Goal: Information Seeking & Learning: Learn about a topic

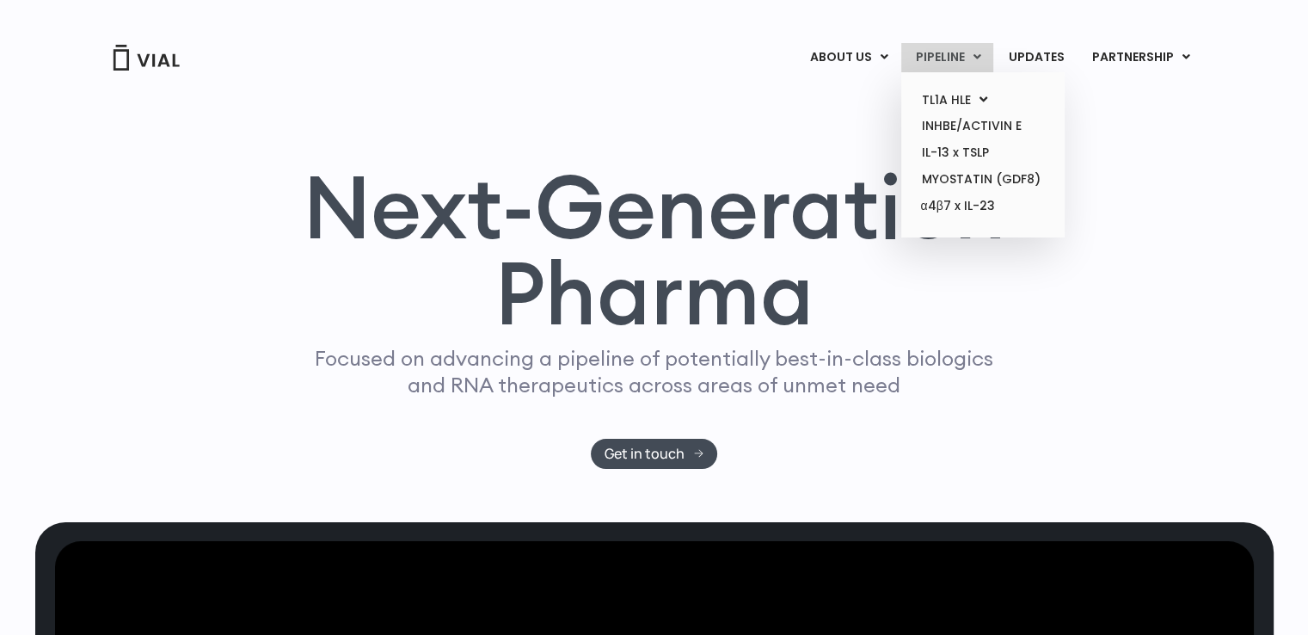
click at [963, 54] on link "PIPELINE" at bounding box center [947, 57] width 92 height 29
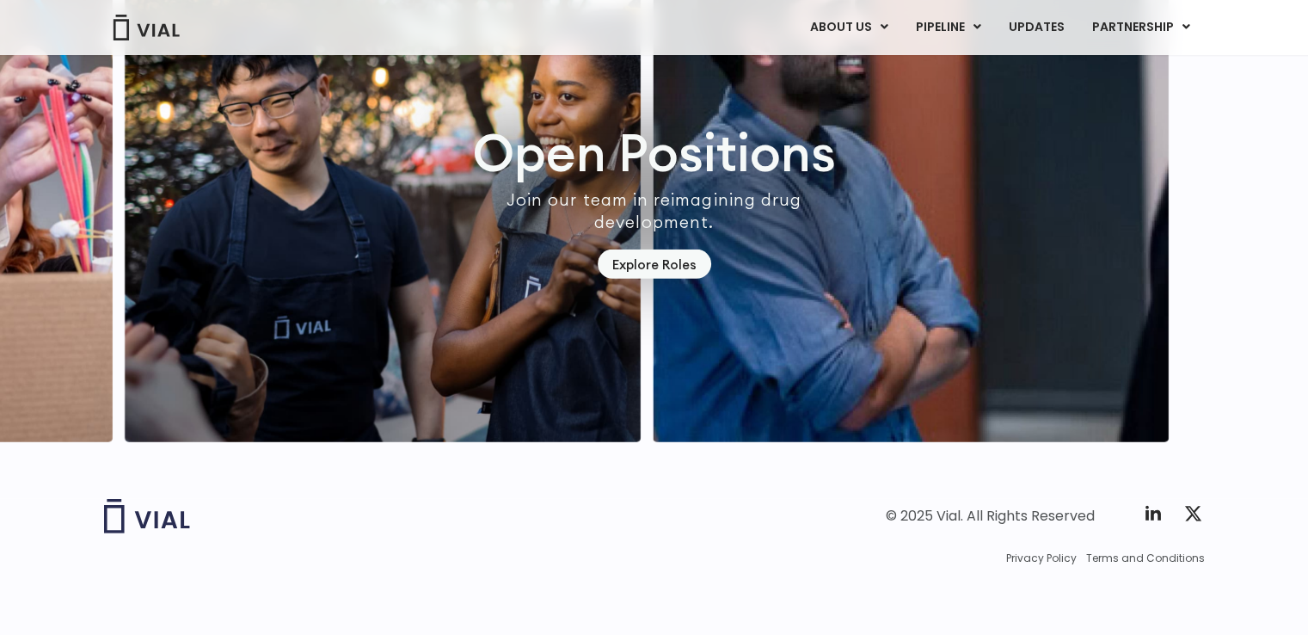
scroll to position [4908, 0]
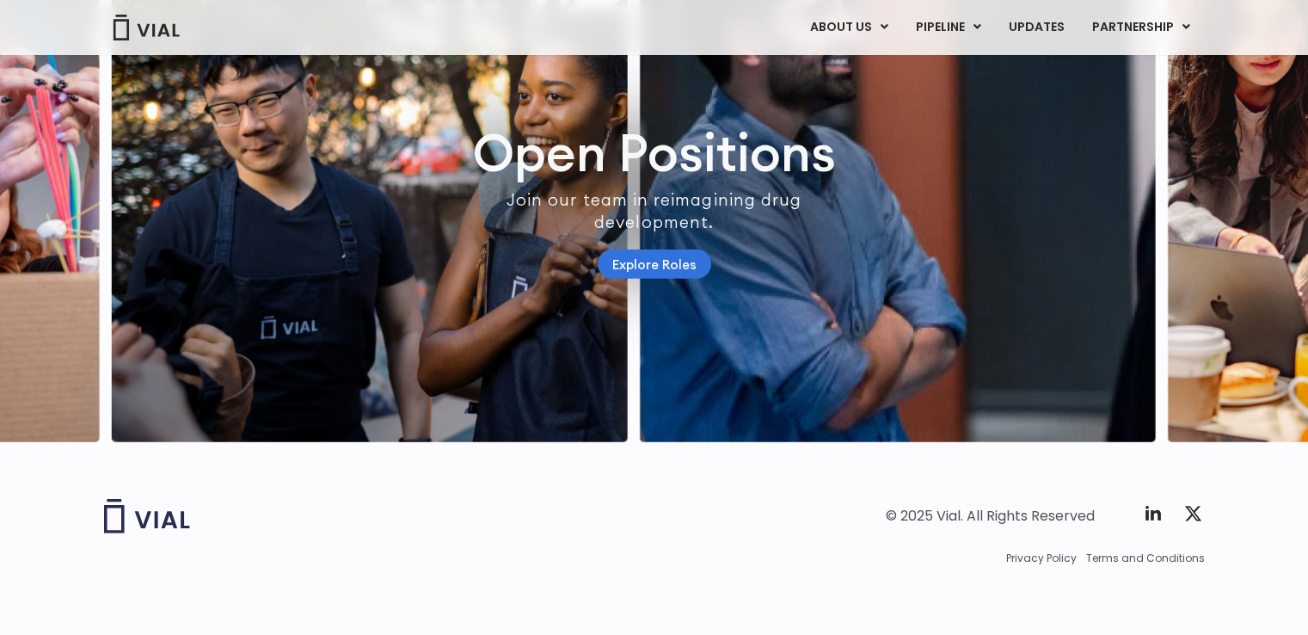
click at [629, 254] on link "Explore Roles" at bounding box center [654, 264] width 113 height 30
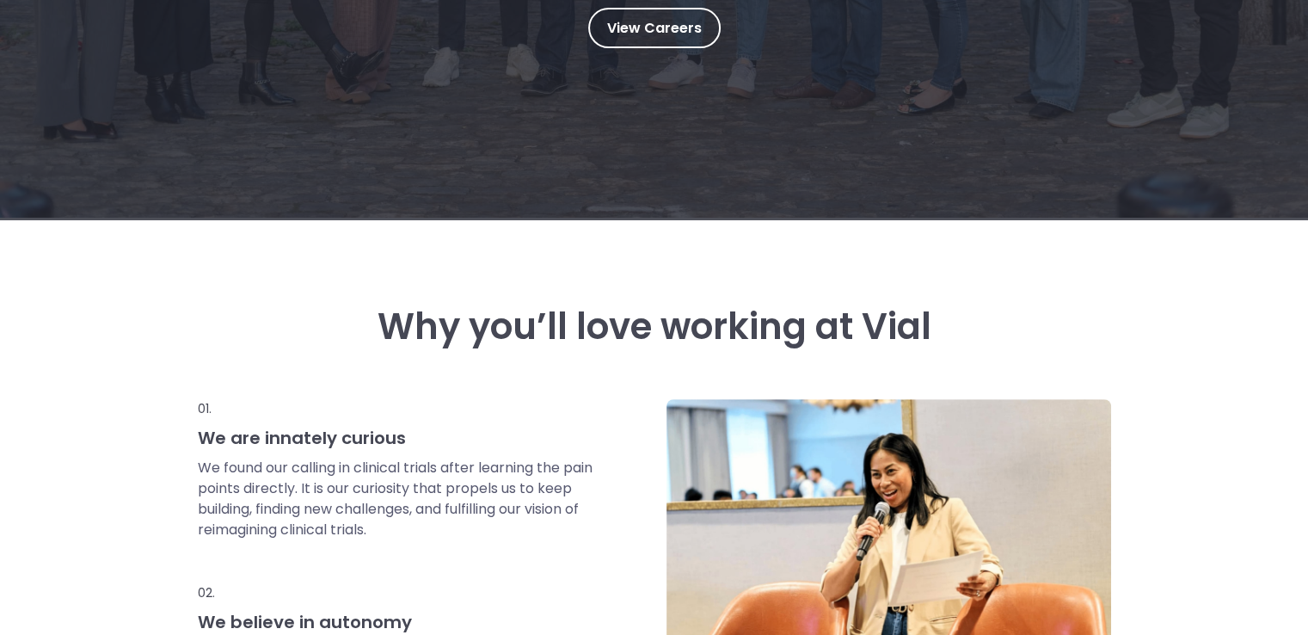
scroll to position [258, 0]
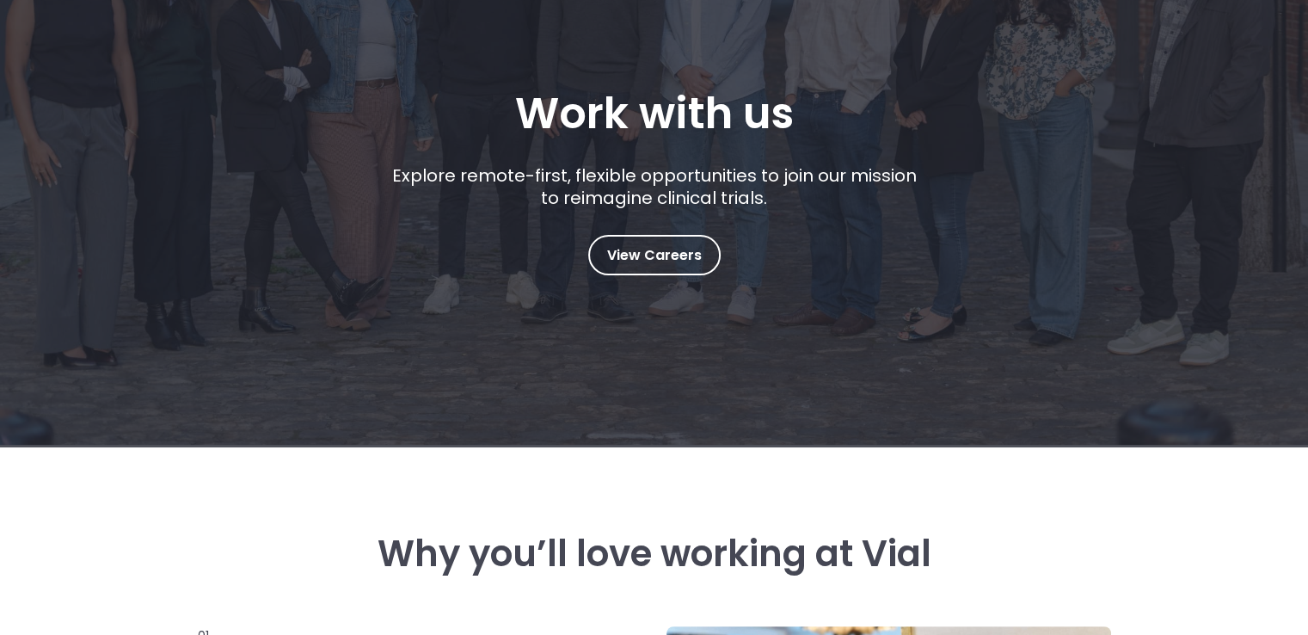
click at [664, 231] on div "Explore remote-first, flexible opportunities to join our mission to reimagine c…" at bounding box center [653, 199] width 537 height 71
click at [659, 241] on link "View Careers" at bounding box center [654, 255] width 132 height 40
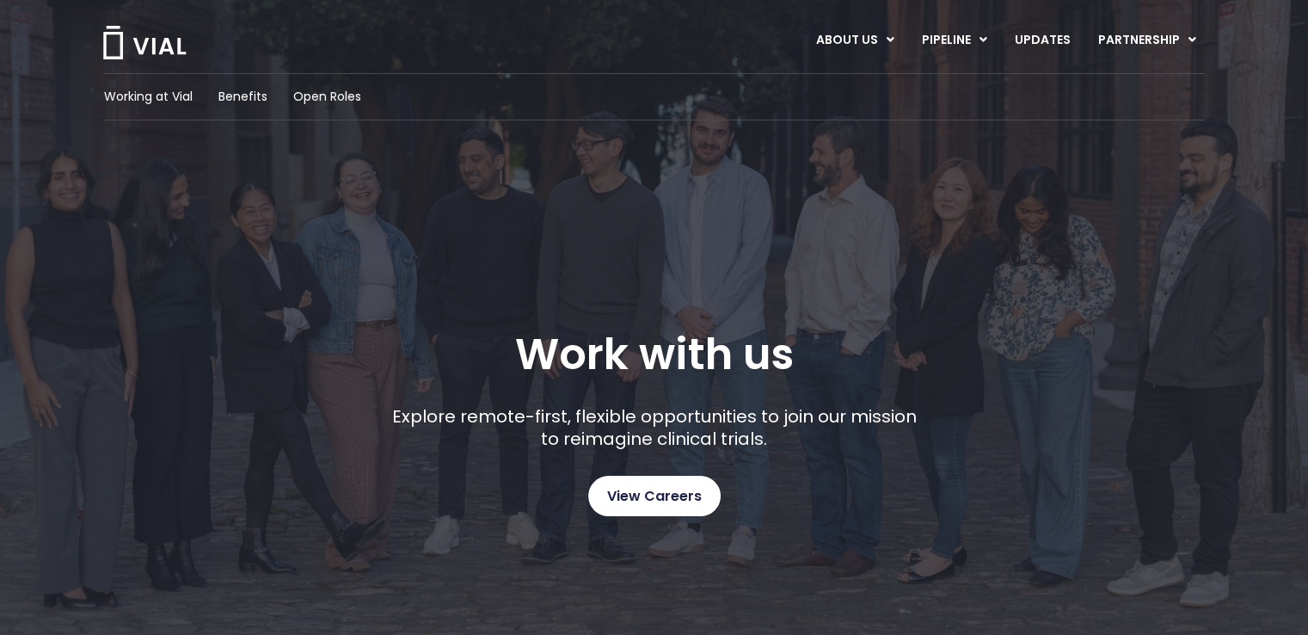
scroll to position [0, 0]
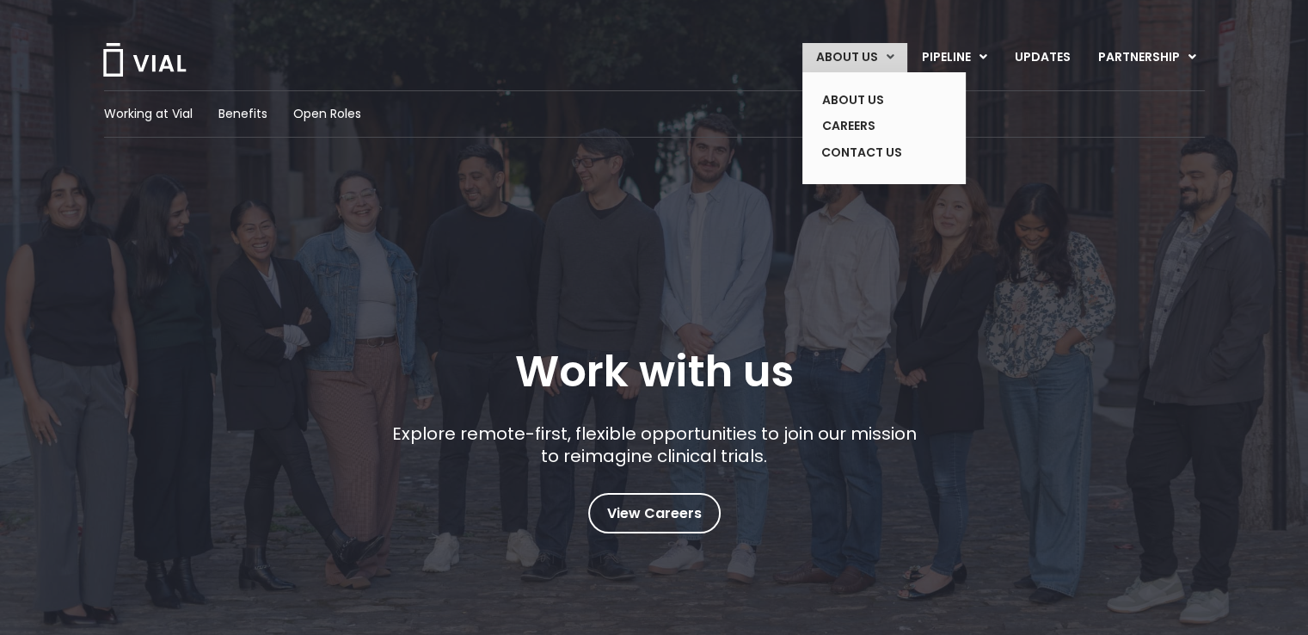
click at [856, 59] on link "ABOUT US" at bounding box center [854, 57] width 105 height 29
click at [853, 101] on link "ABOUT US" at bounding box center [871, 100] width 126 height 27
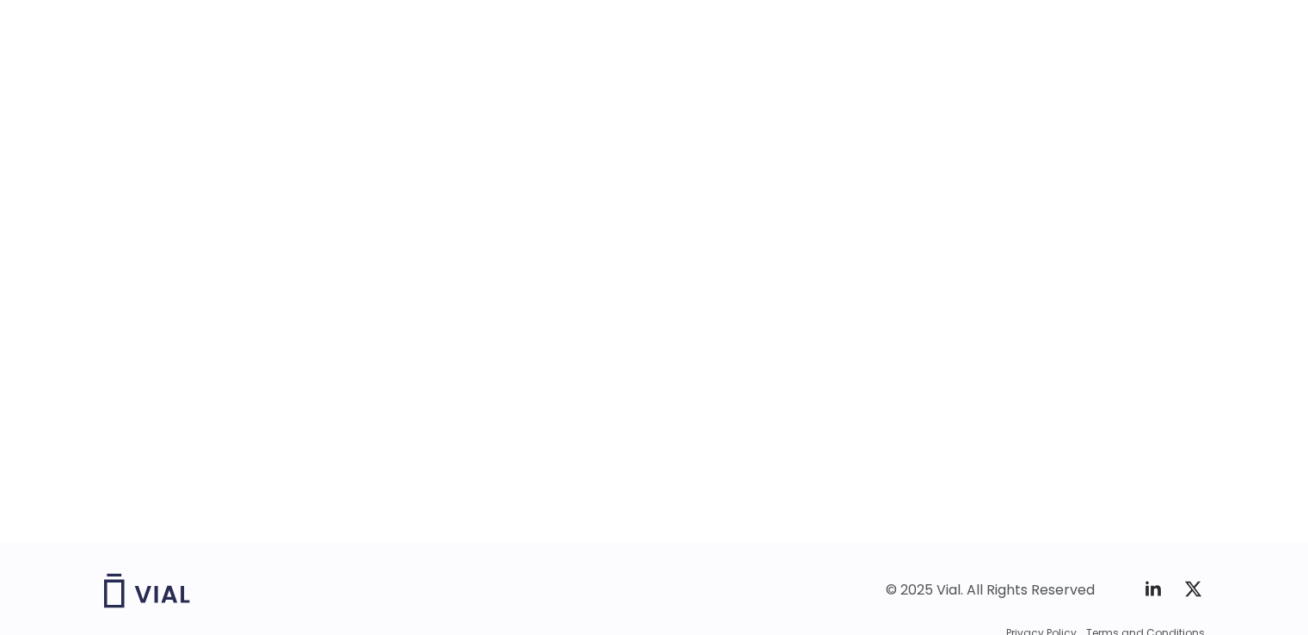
scroll to position [2563, 0]
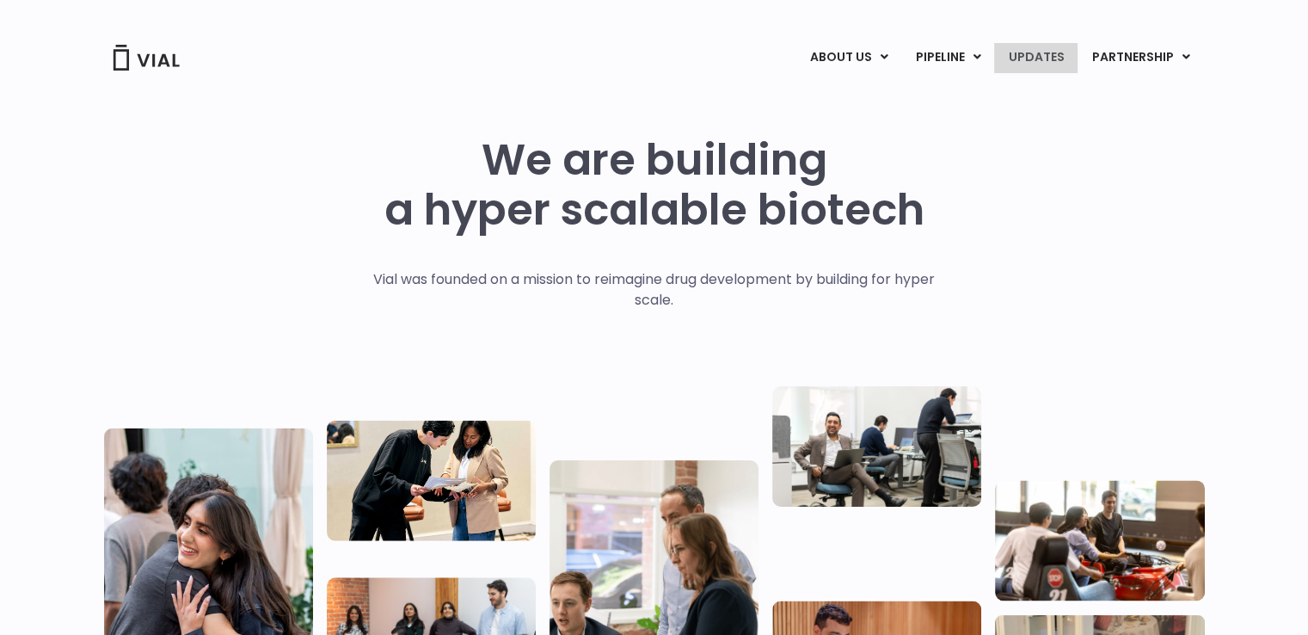
click at [1026, 60] on link "UPDATES" at bounding box center [1035, 57] width 83 height 29
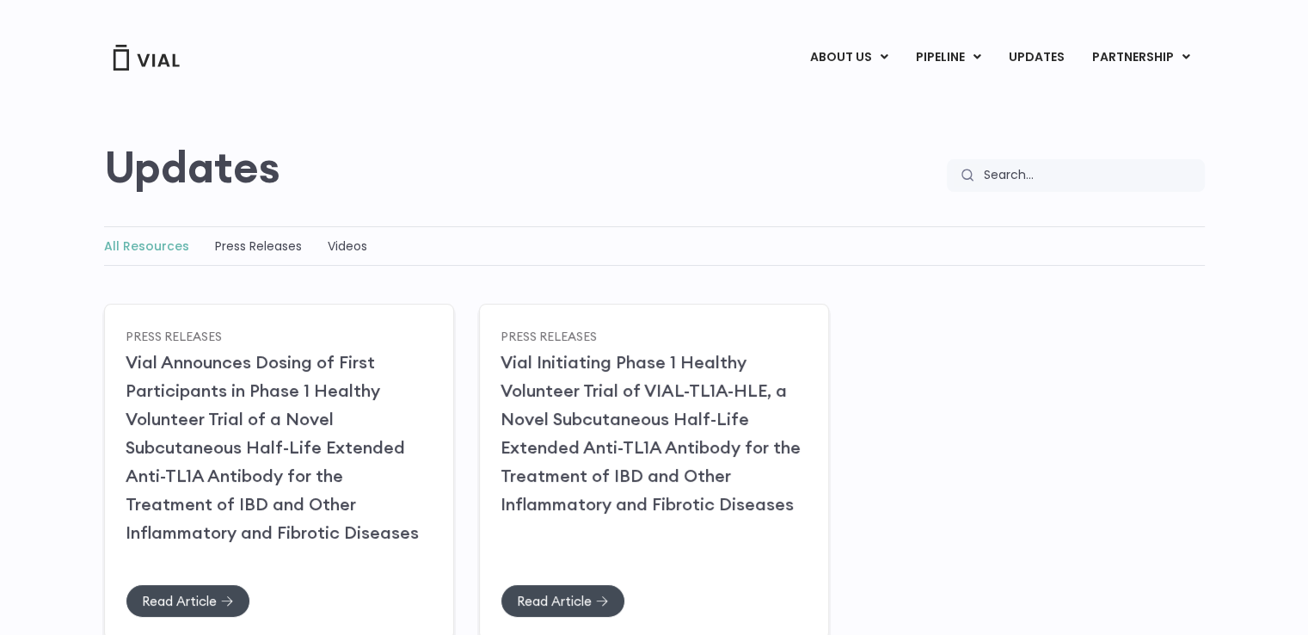
scroll to position [172, 0]
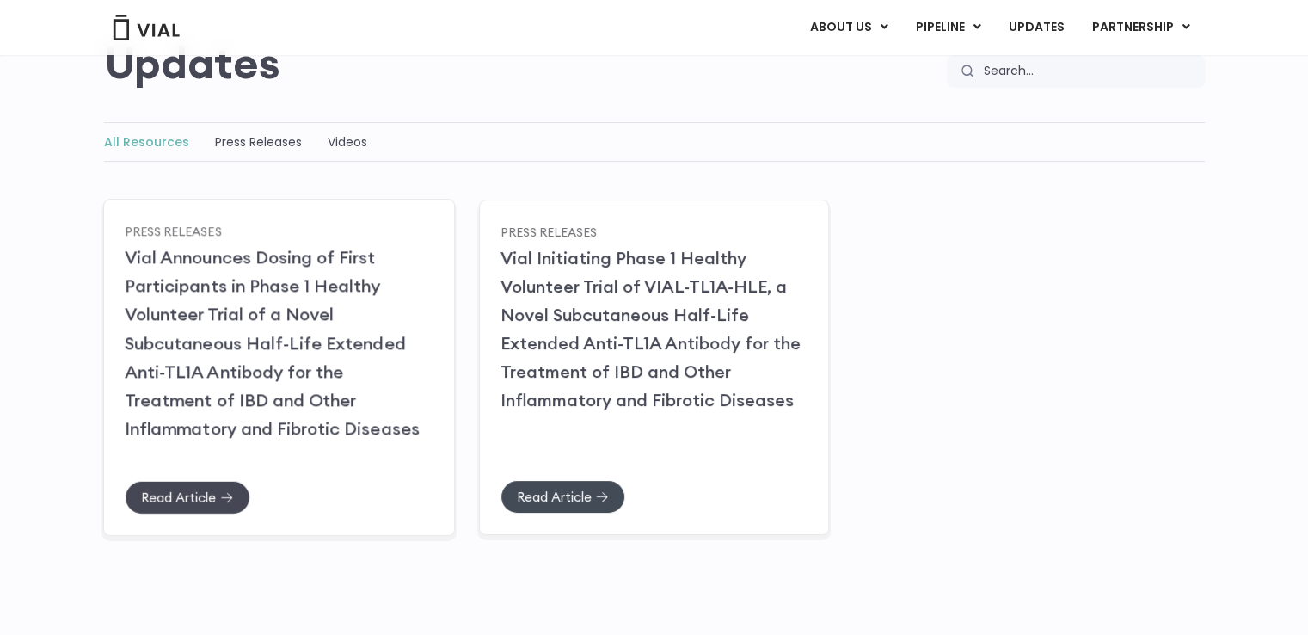
click at [219, 504] on link "Read Article" at bounding box center [188, 497] width 126 height 34
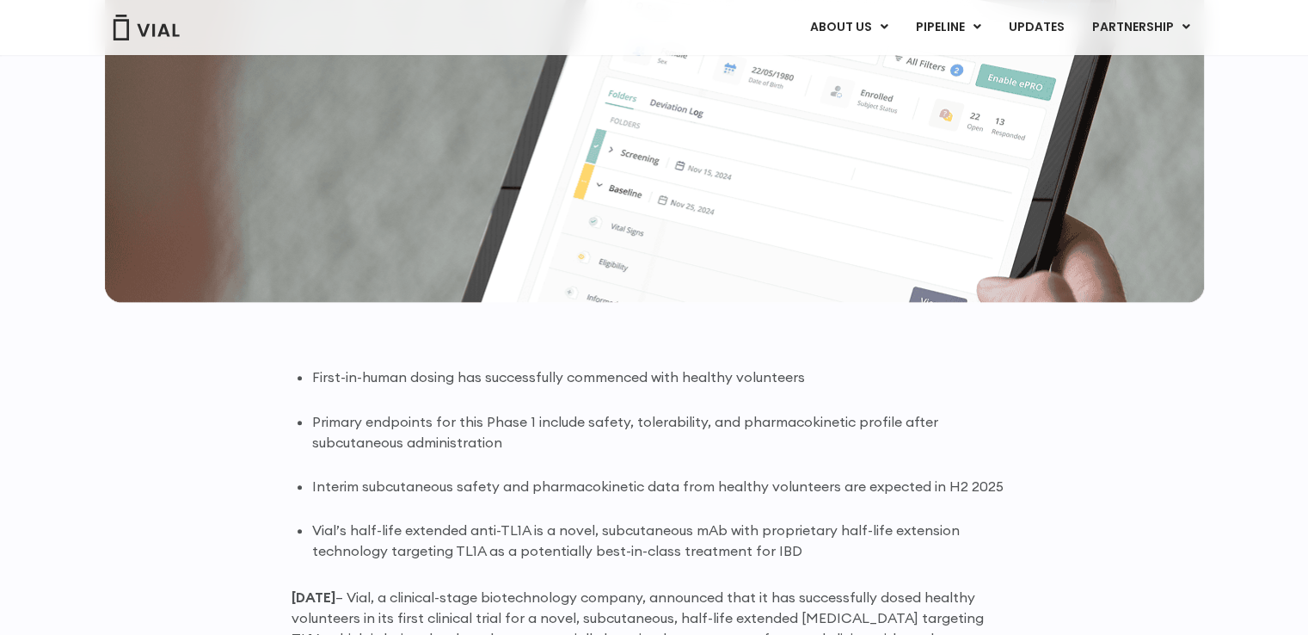
scroll to position [1225, 0]
